Goal: Task Accomplishment & Management: Use online tool/utility

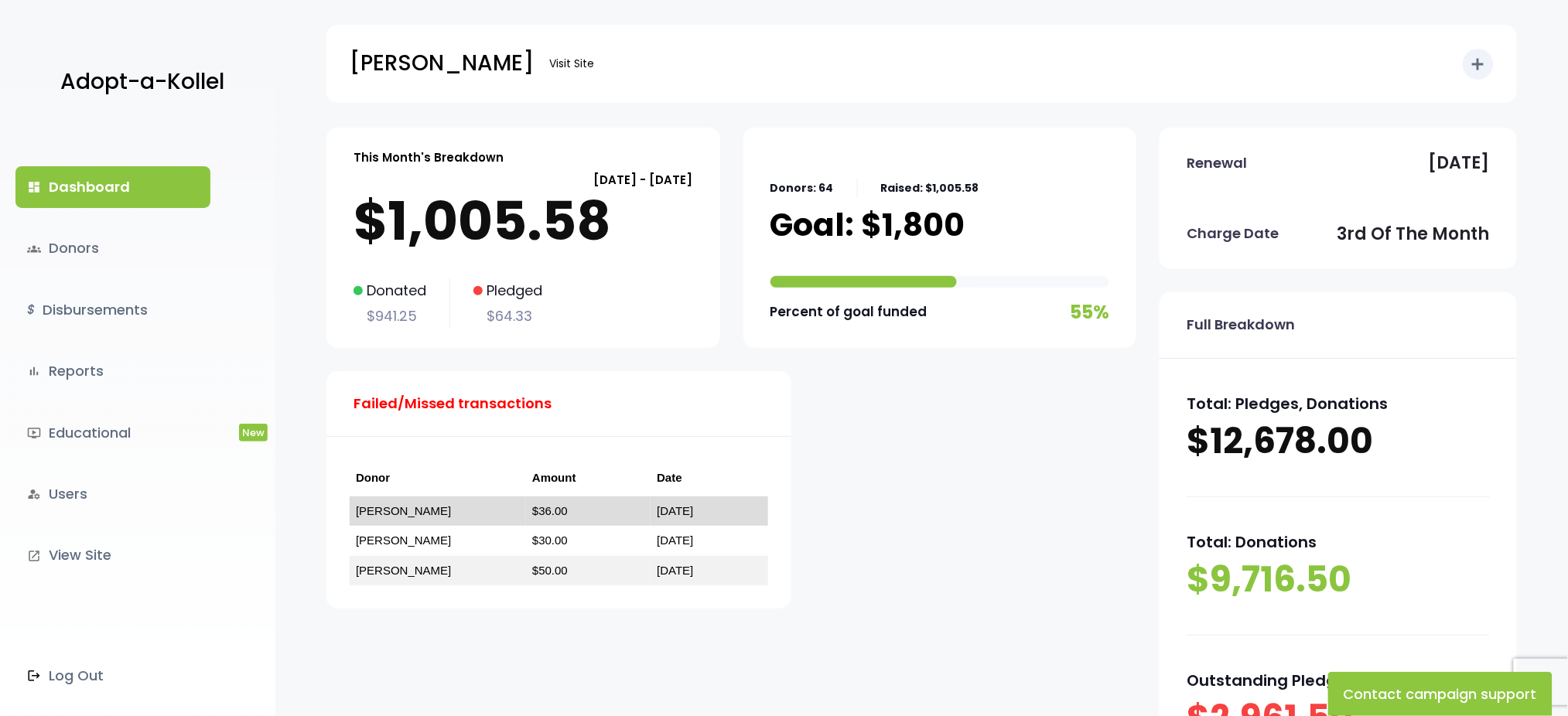
click at [382, 517] on link "[PERSON_NAME]" at bounding box center [403, 510] width 95 height 13
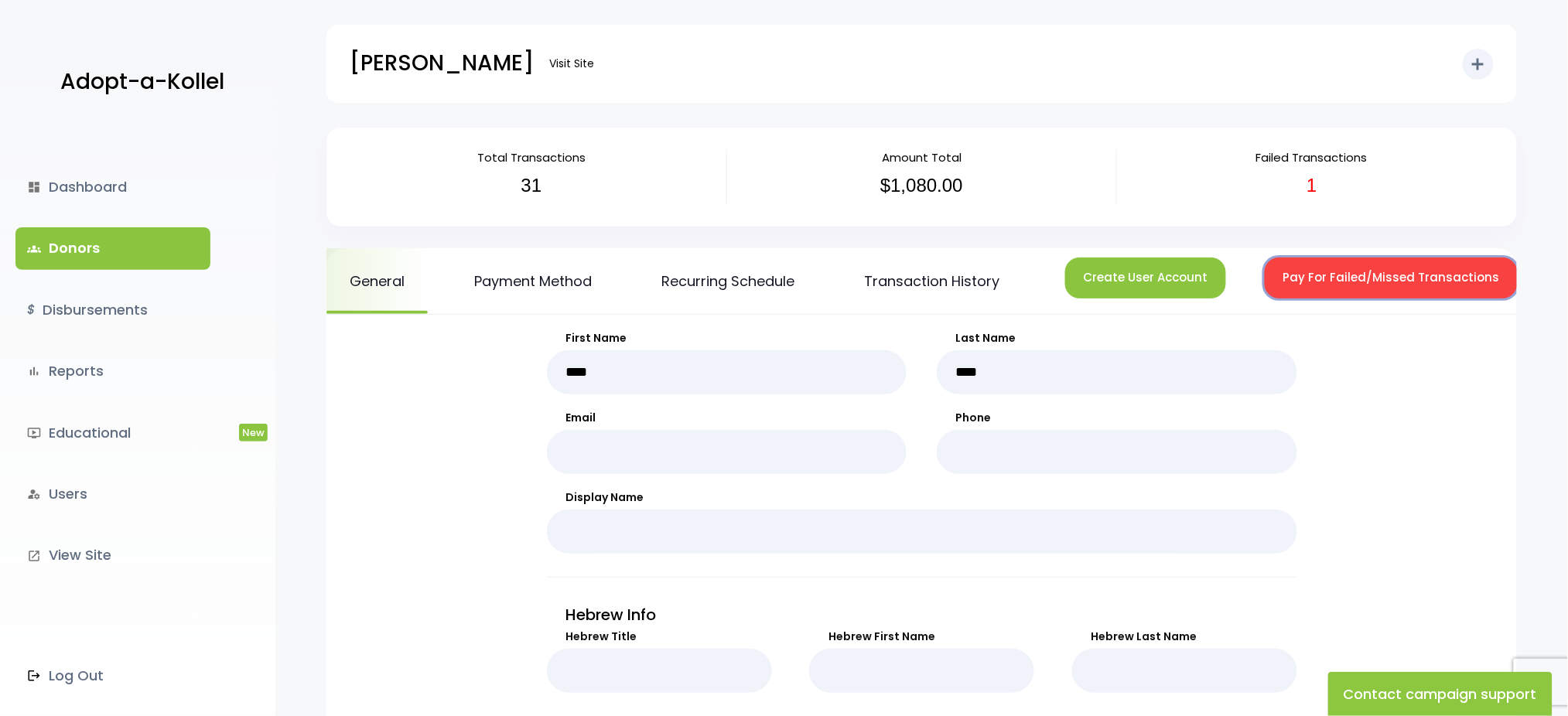
click at [1328, 278] on button "Pay For Failed/Missed Transactions" at bounding box center [1391, 279] width 253 height 41
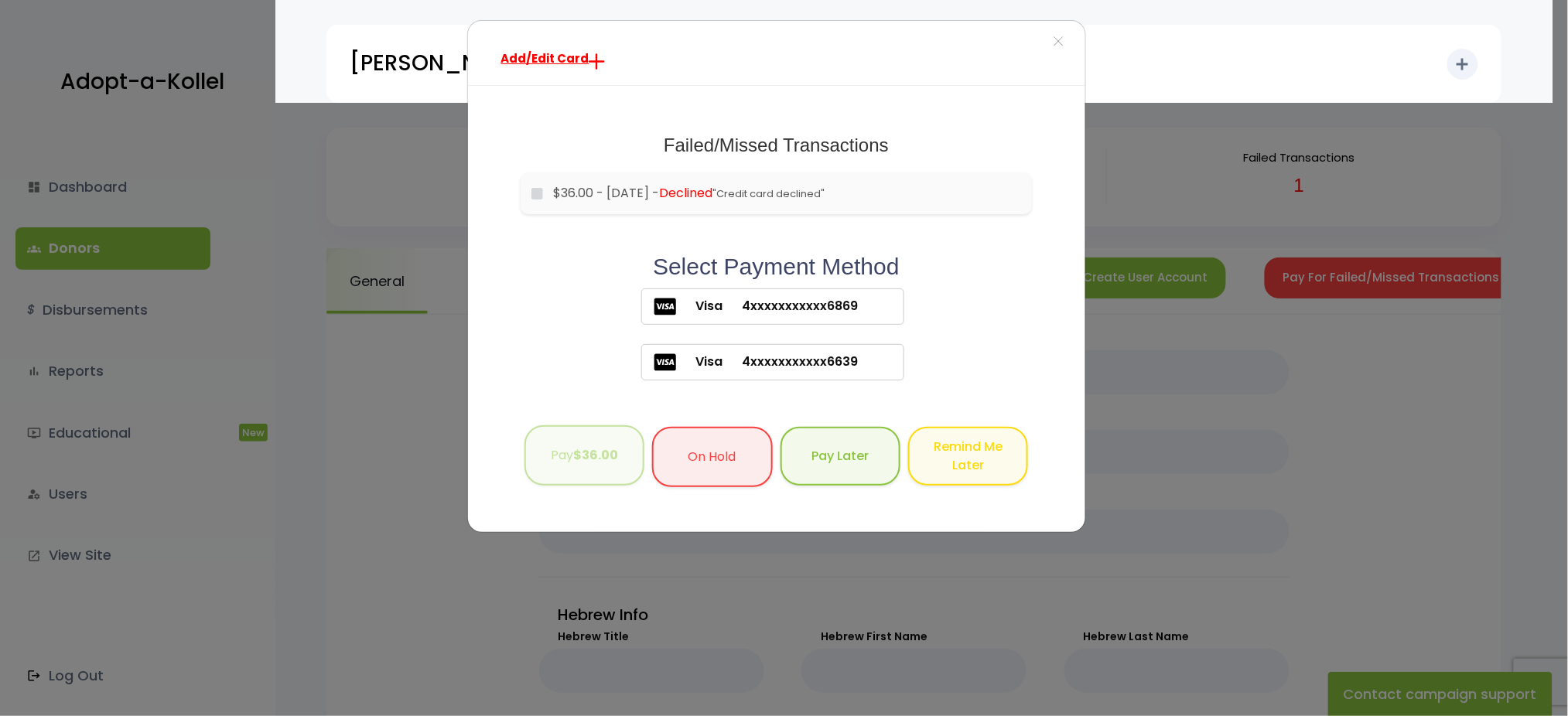
click at [603, 475] on button "Pay $36.00" at bounding box center [585, 456] width 120 height 61
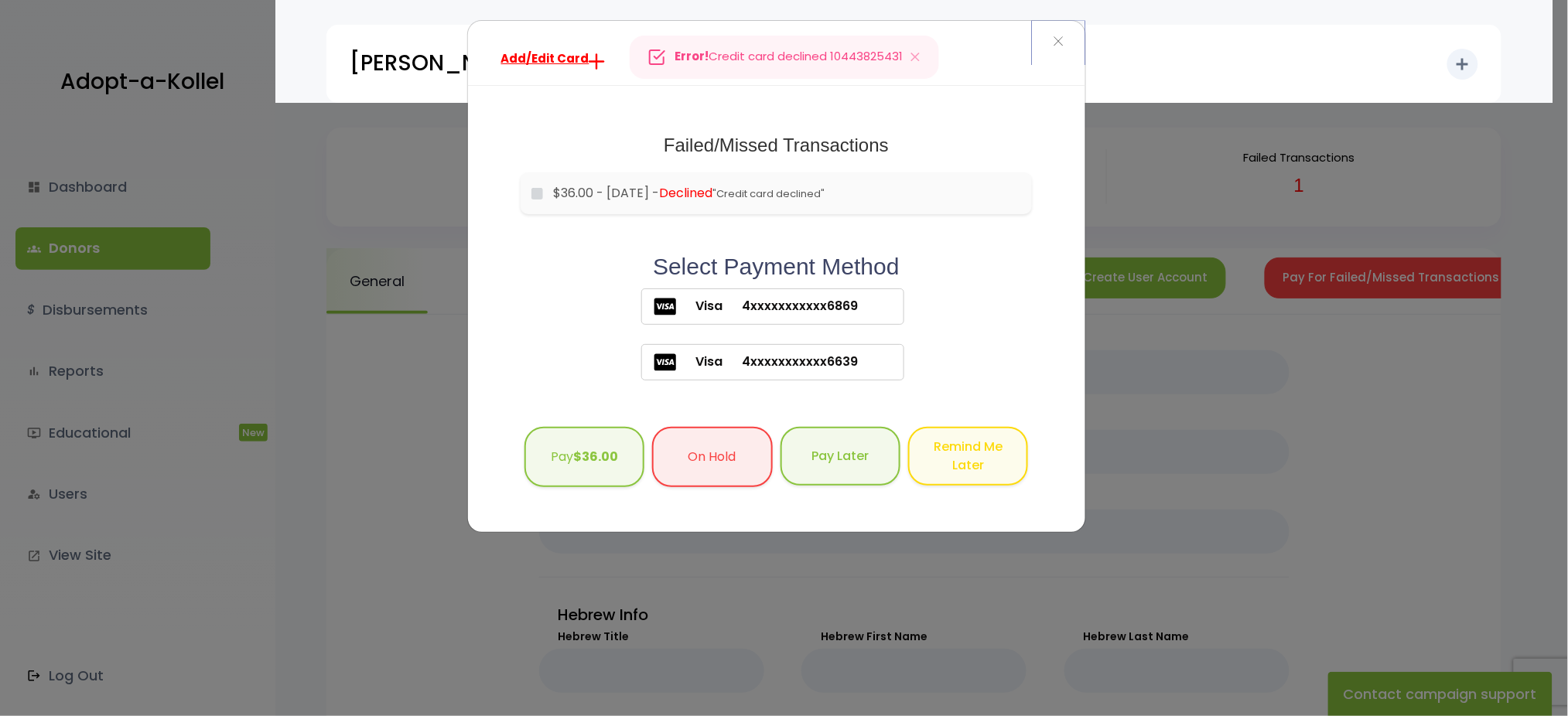
click at [1063, 48] on span "×" at bounding box center [1058, 42] width 11 height 33
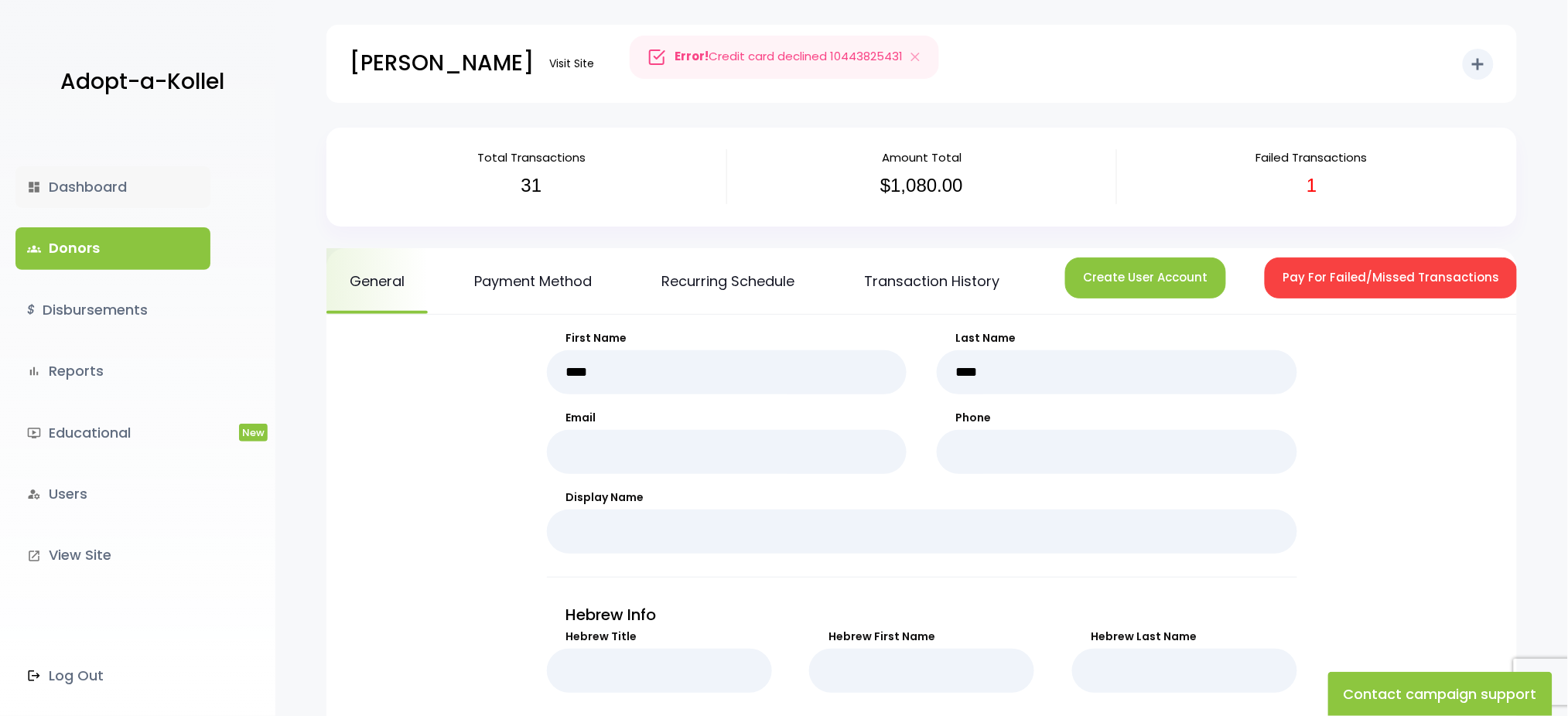
click at [108, 191] on link "dashboard Dashboard" at bounding box center [113, 187] width 195 height 42
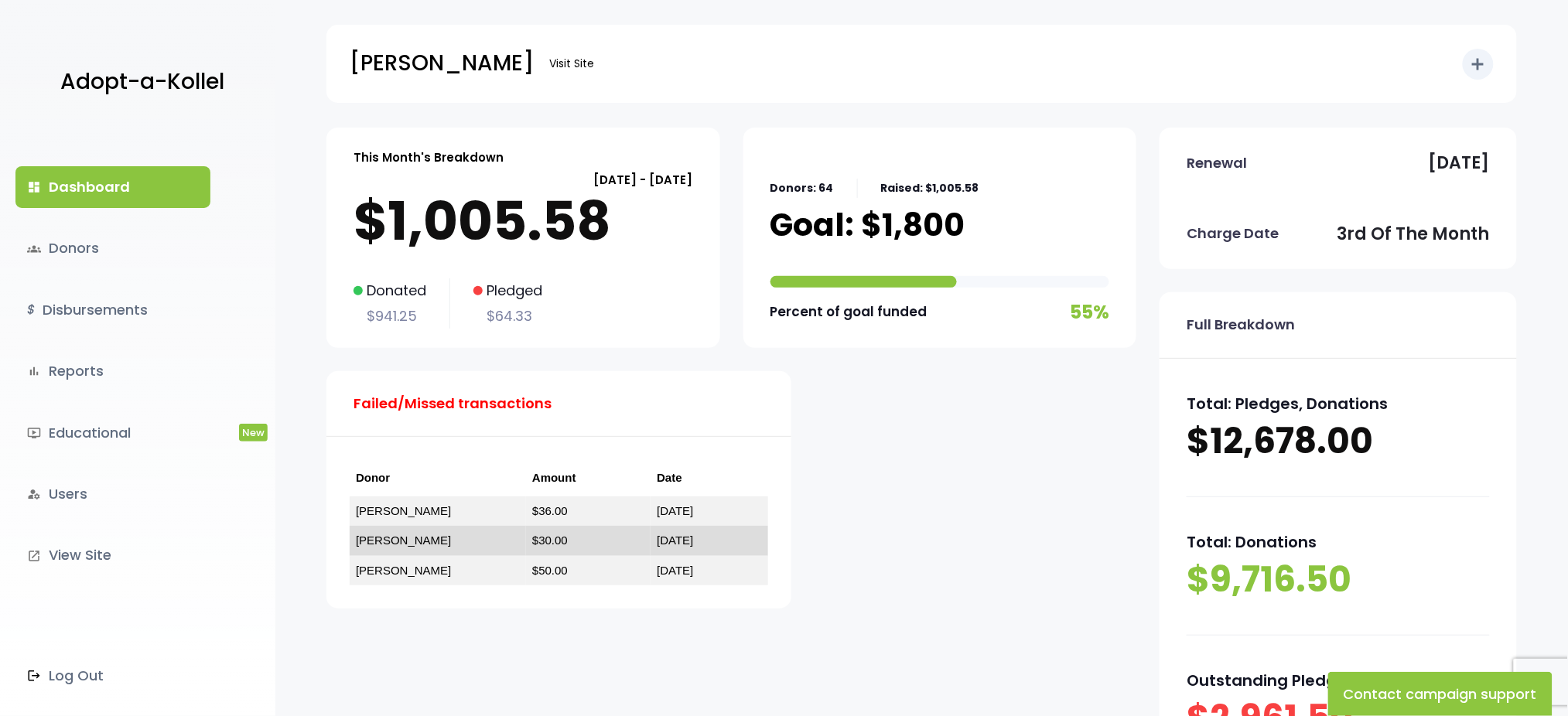
click at [404, 543] on td "[PERSON_NAME]" at bounding box center [438, 540] width 177 height 30
click at [392, 541] on link "[PERSON_NAME]" at bounding box center [403, 539] width 95 height 13
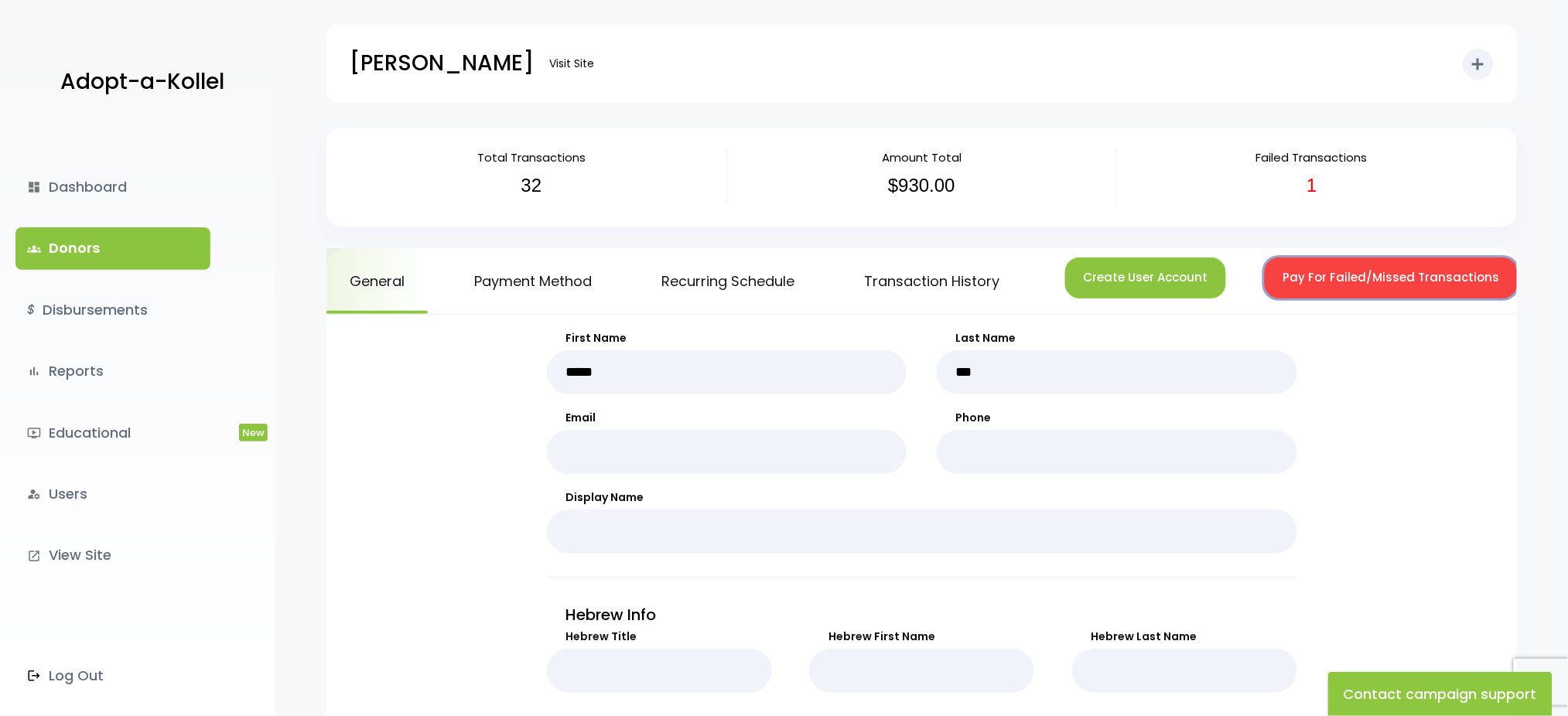
click at [1446, 283] on button "Pay For Failed/Missed Transactions" at bounding box center [1391, 279] width 253 height 41
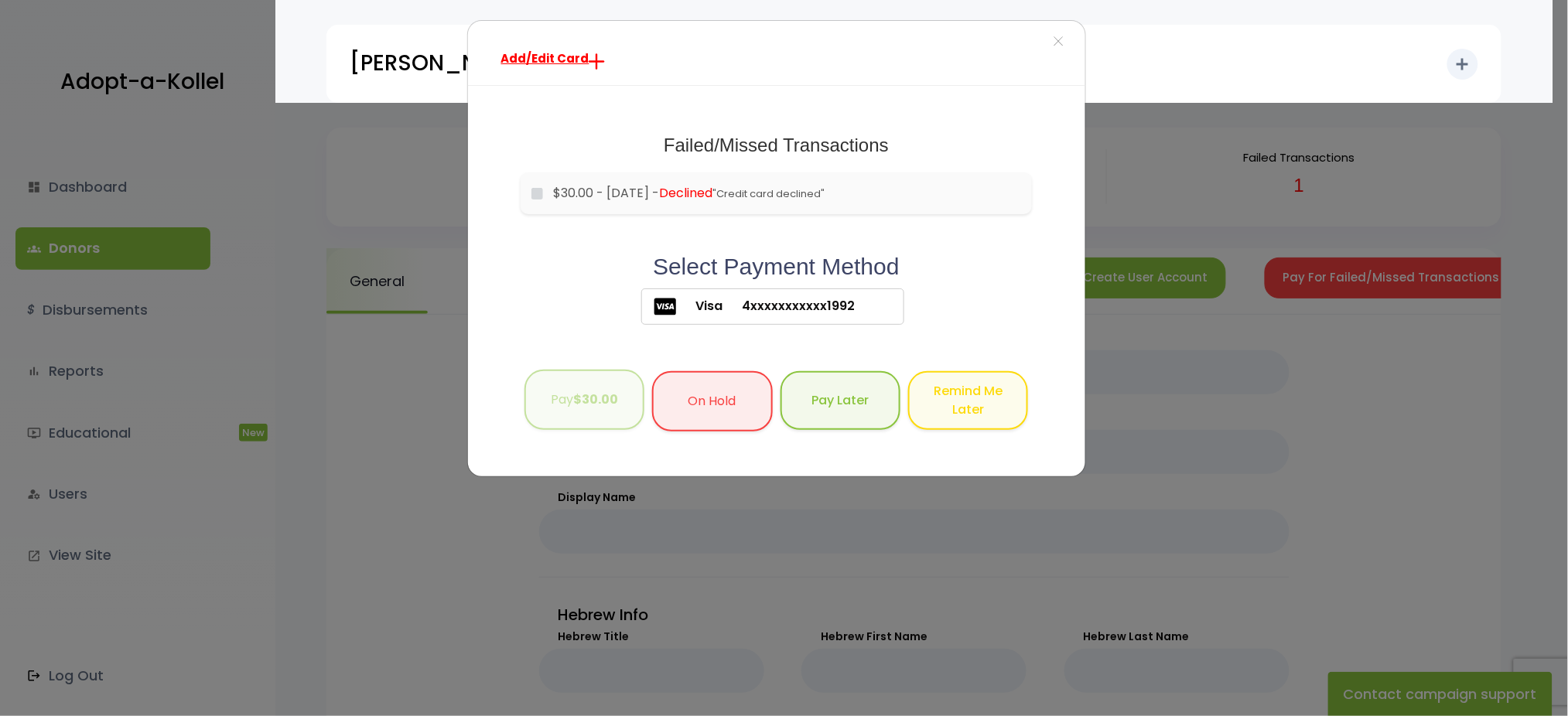
click at [587, 405] on b "$30.00" at bounding box center [596, 399] width 45 height 18
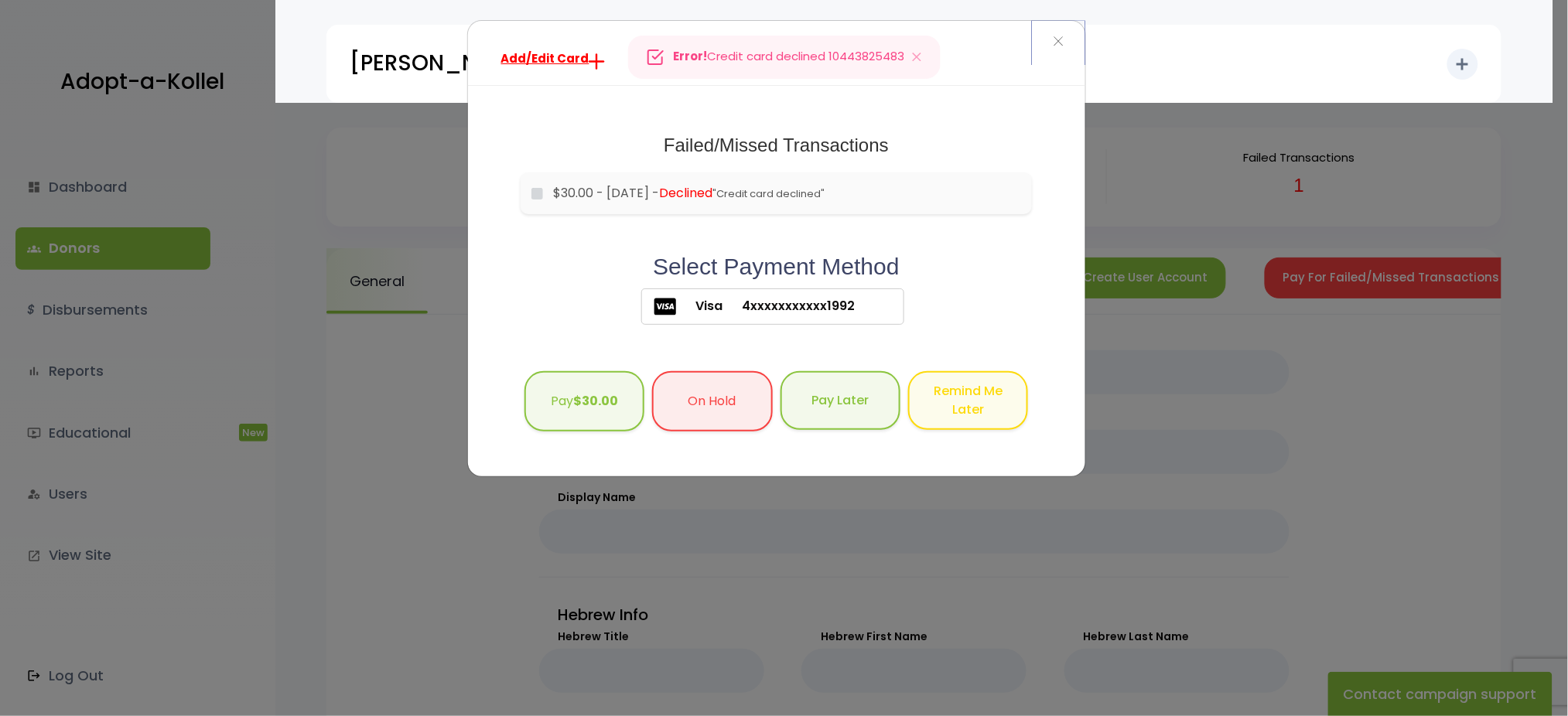
click at [1058, 37] on span "×" at bounding box center [1058, 42] width 11 height 33
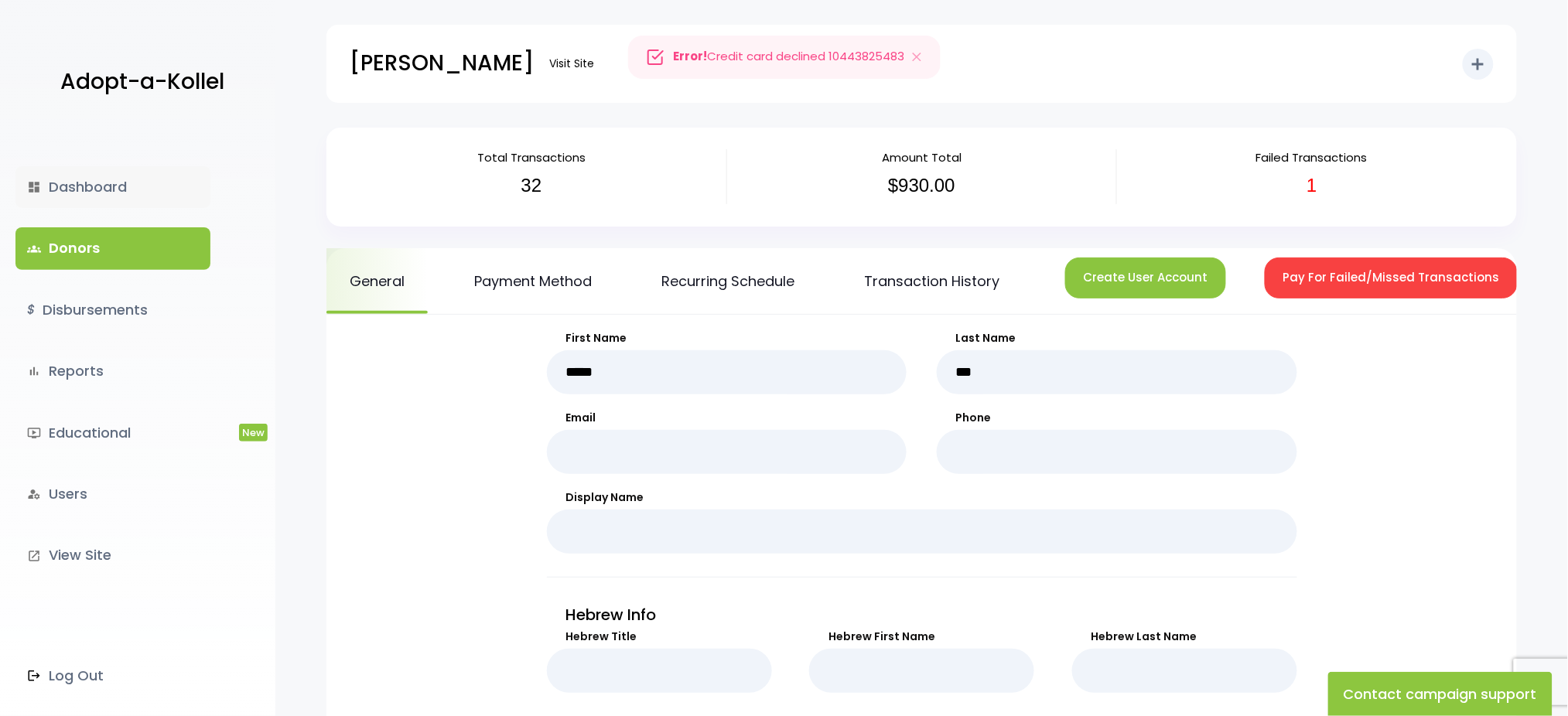
click at [66, 182] on link "dashboard Dashboard" at bounding box center [113, 187] width 195 height 42
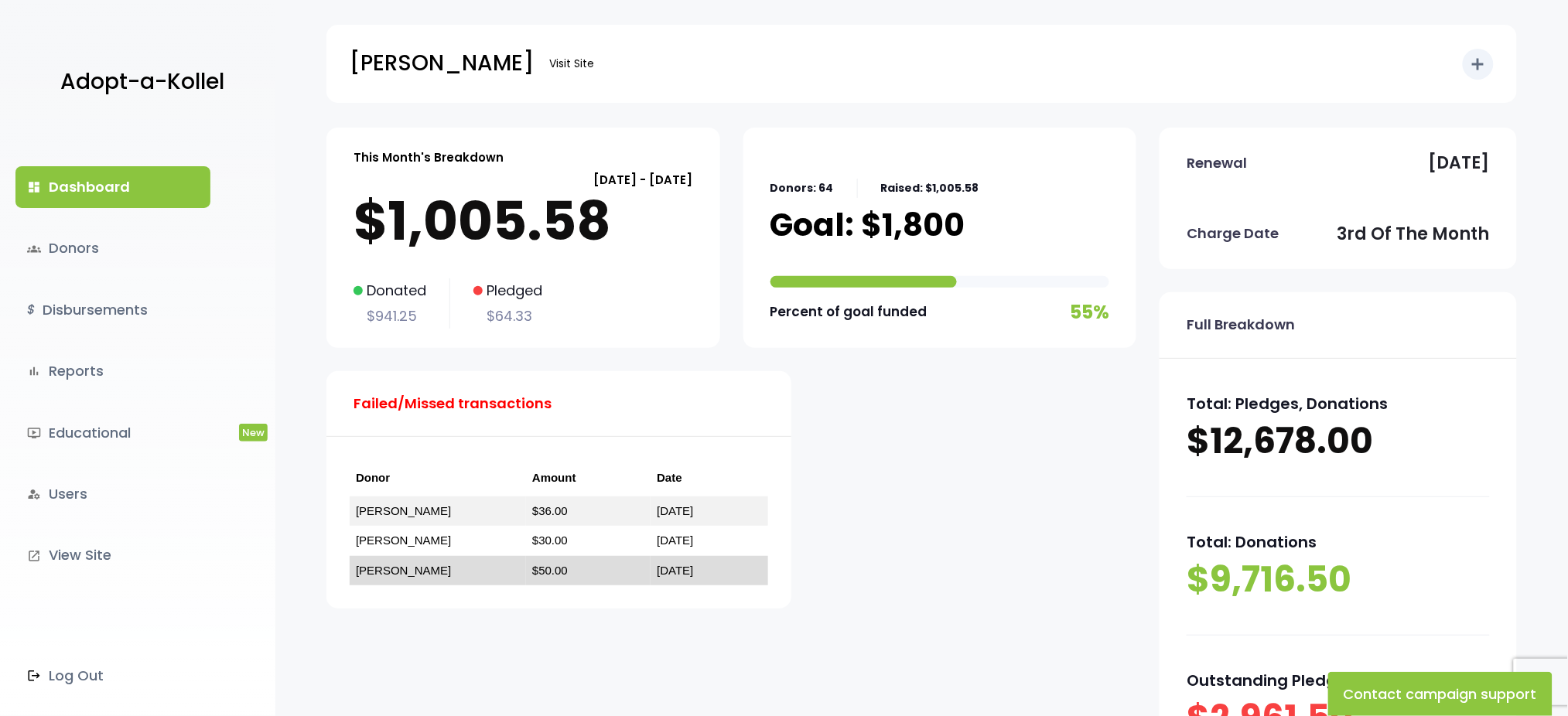
click at [397, 573] on link "[PERSON_NAME]" at bounding box center [403, 570] width 95 height 13
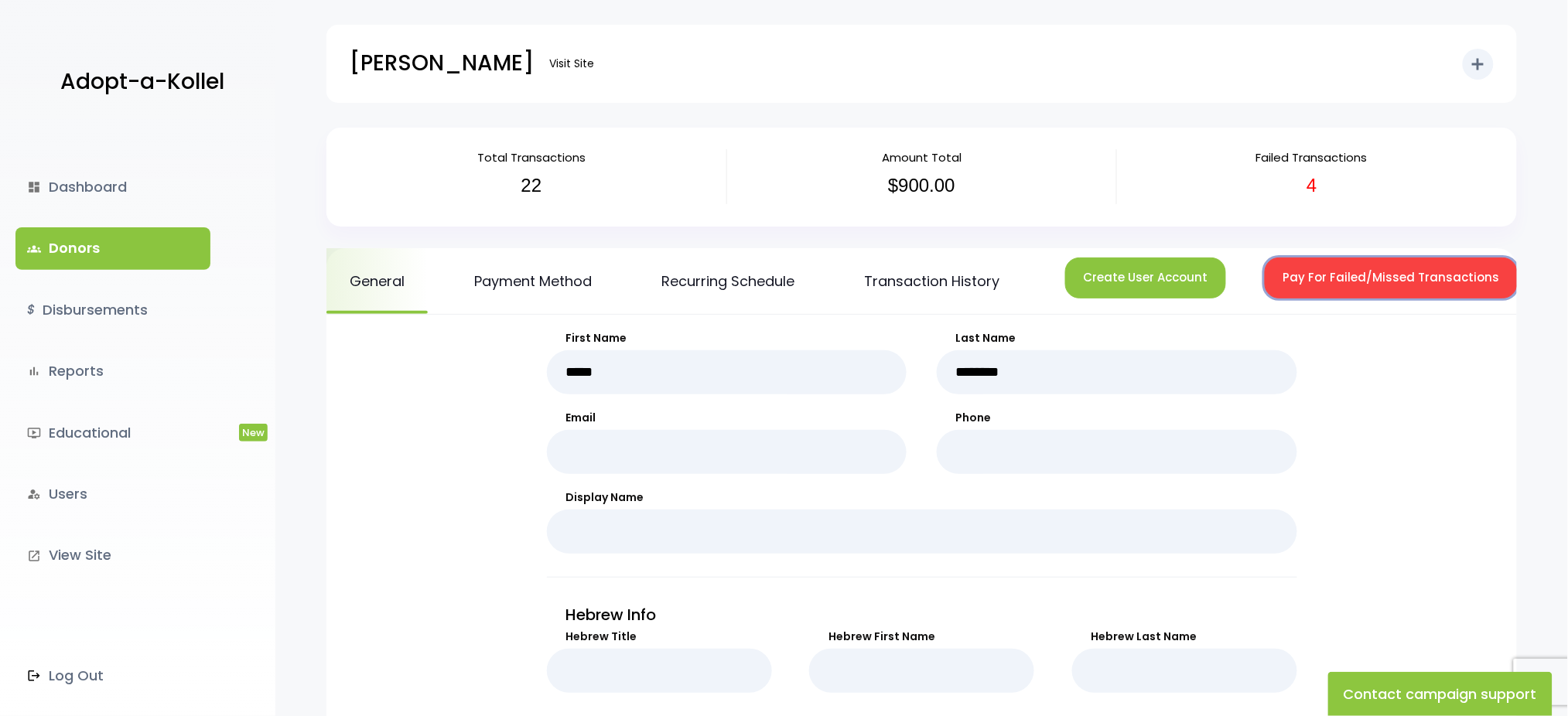
click at [1301, 277] on button "Pay For Failed/Missed Transactions" at bounding box center [1391, 279] width 253 height 41
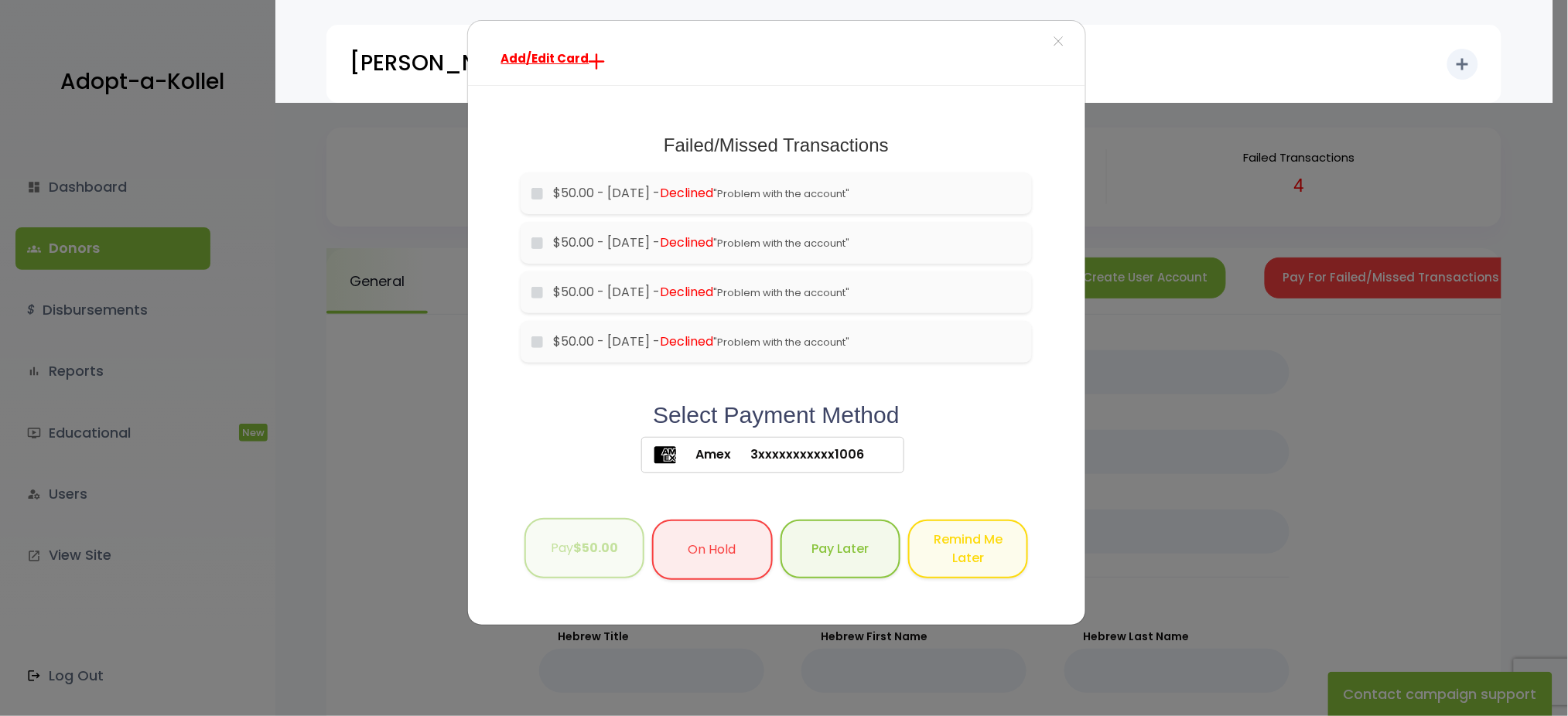
click at [558, 551] on button "Pay $50.00" at bounding box center [585, 548] width 120 height 61
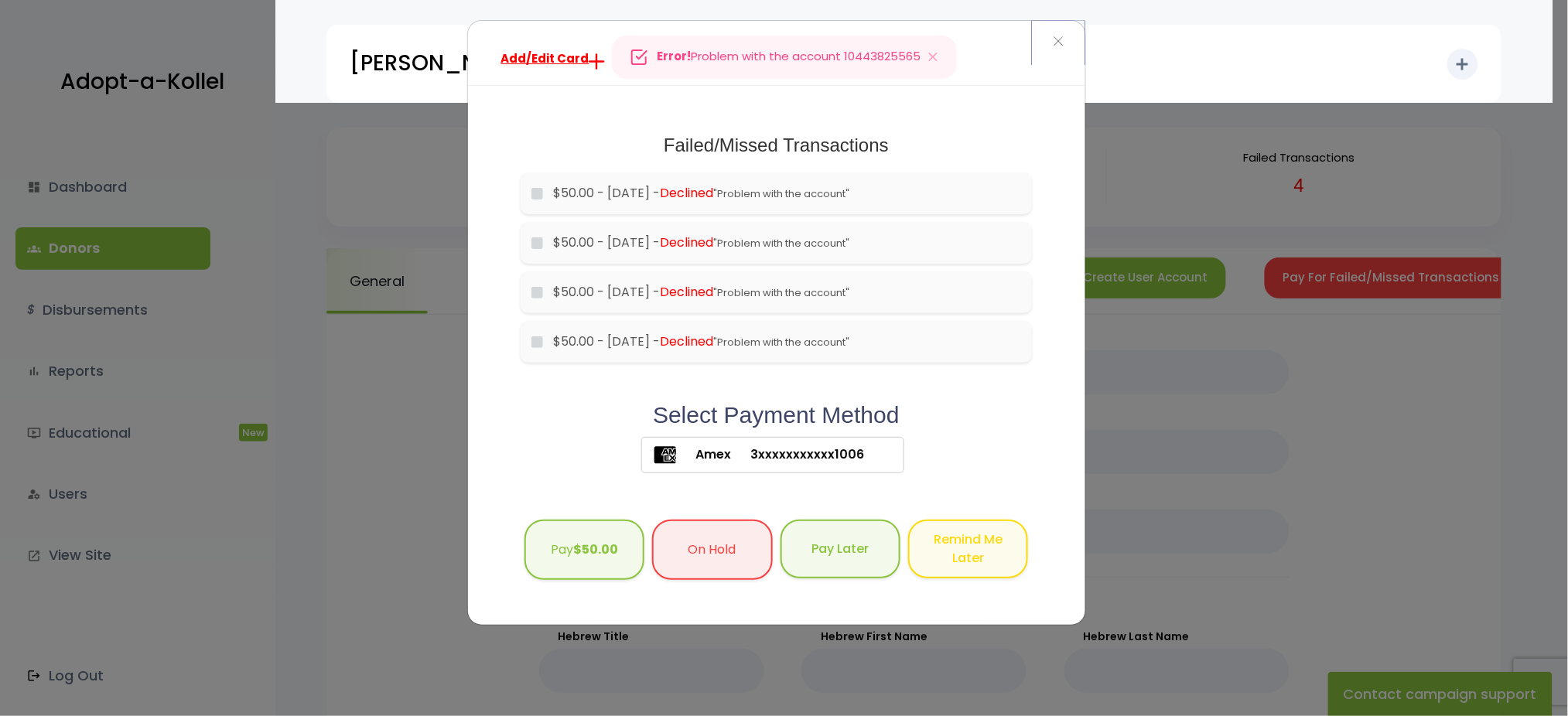
click at [1057, 38] on span "×" at bounding box center [1058, 42] width 11 height 33
